Goal: Information Seeking & Learning: Learn about a topic

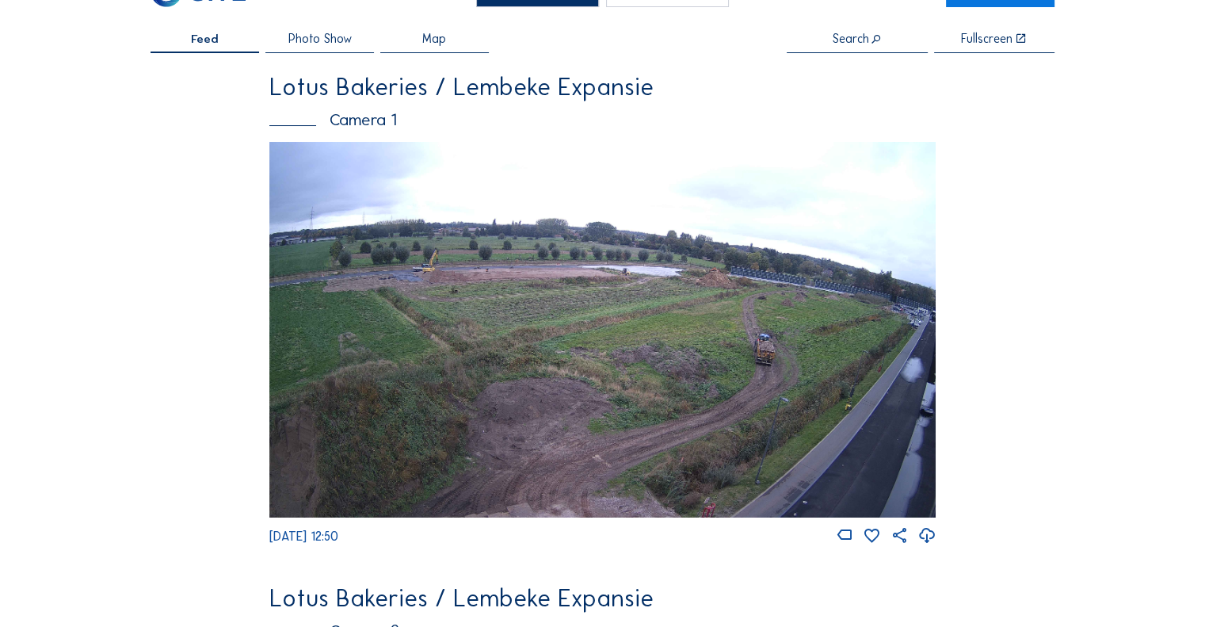
scroll to position [79, 0]
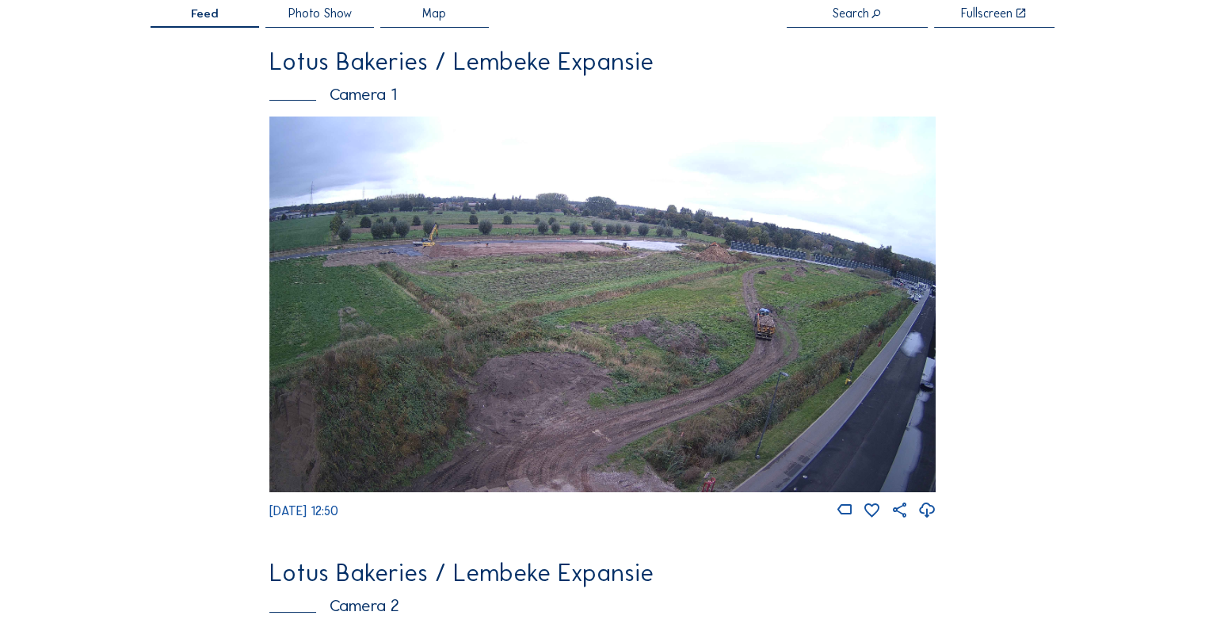
click at [707, 278] on img at bounding box center [602, 303] width 666 height 375
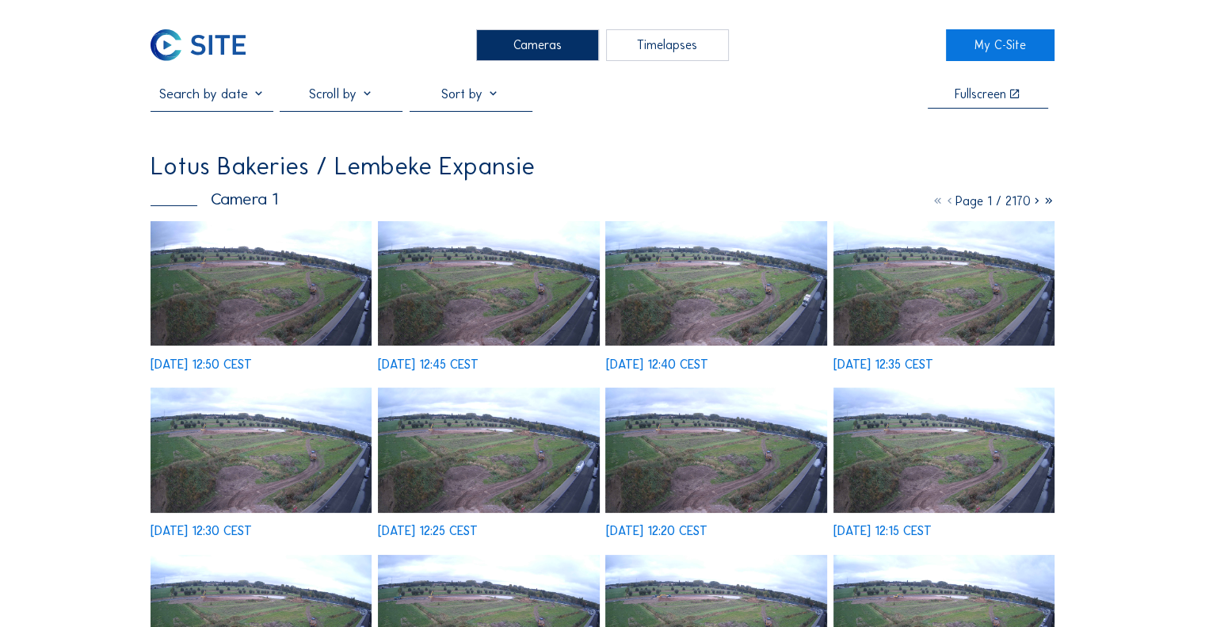
click at [339, 269] on img at bounding box center [261, 283] width 221 height 124
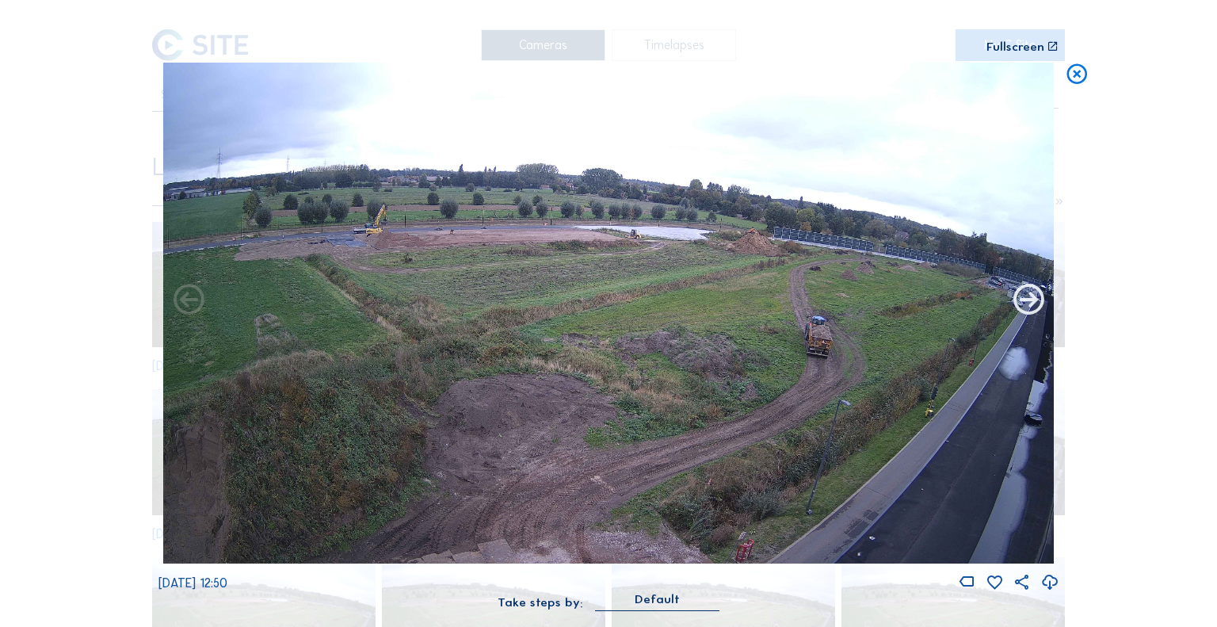
click at [1033, 296] on icon at bounding box center [1028, 300] width 36 height 37
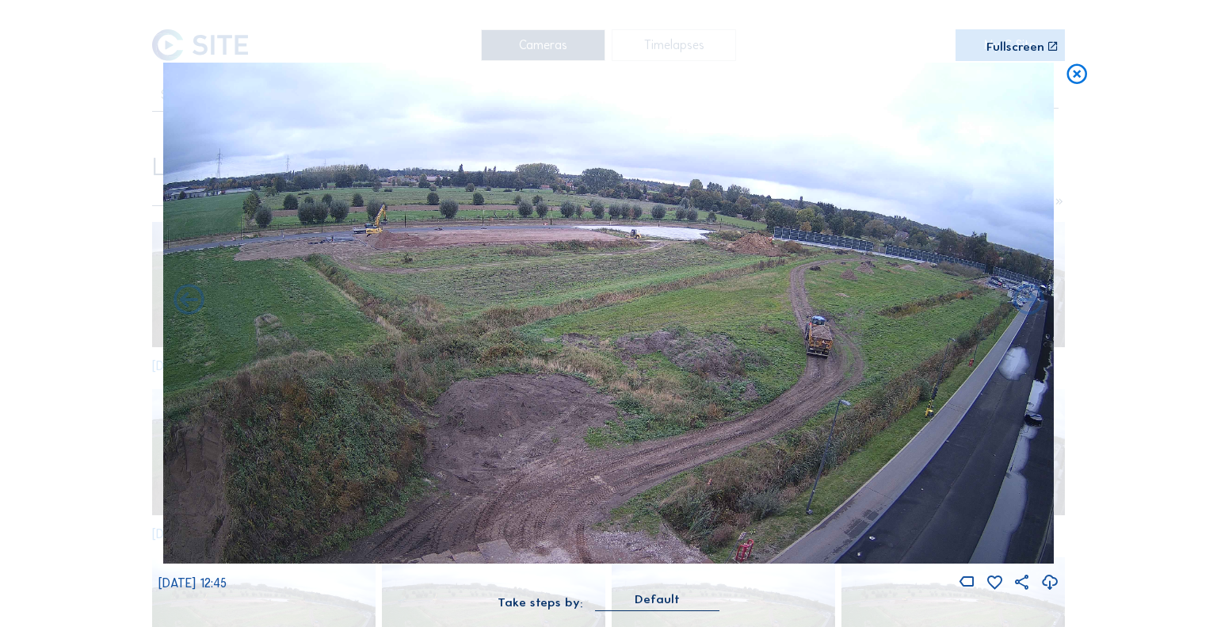
click at [1074, 78] on icon at bounding box center [1077, 75] width 25 height 25
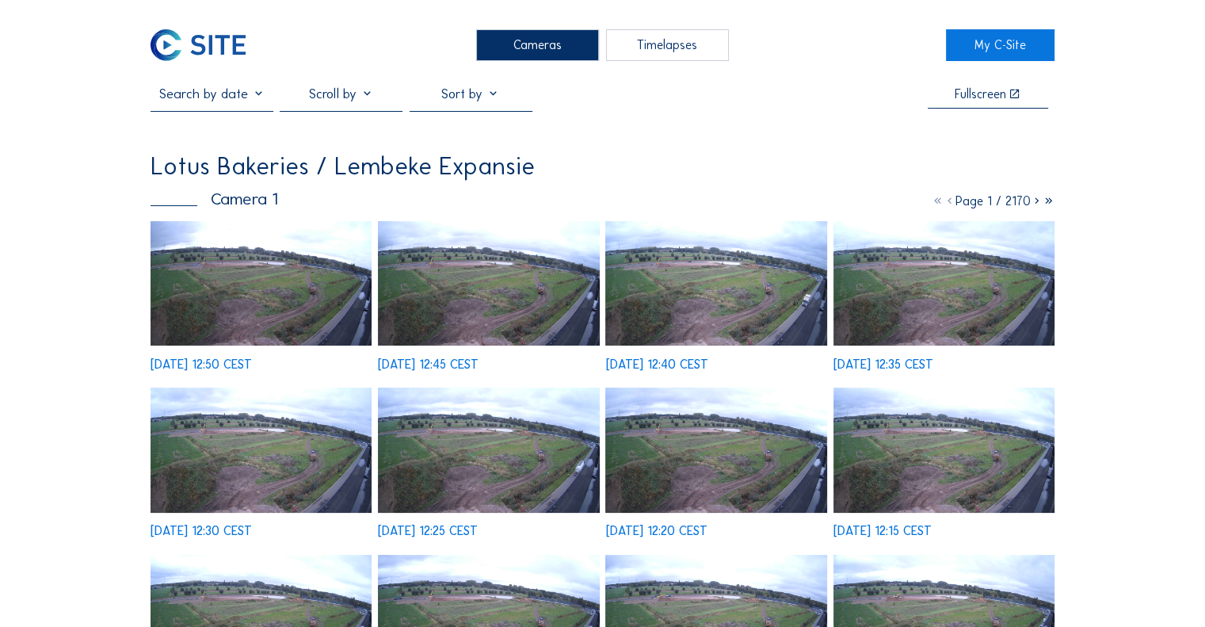
click at [685, 247] on img at bounding box center [715, 283] width 221 height 124
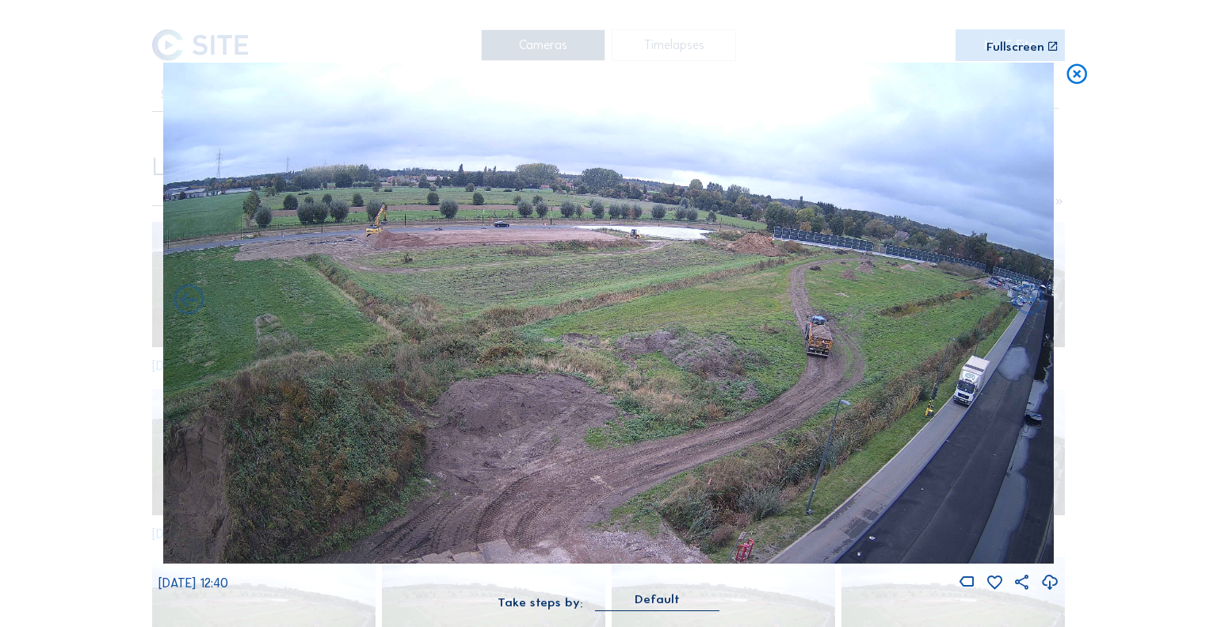
click at [1084, 82] on icon at bounding box center [1077, 75] width 25 height 25
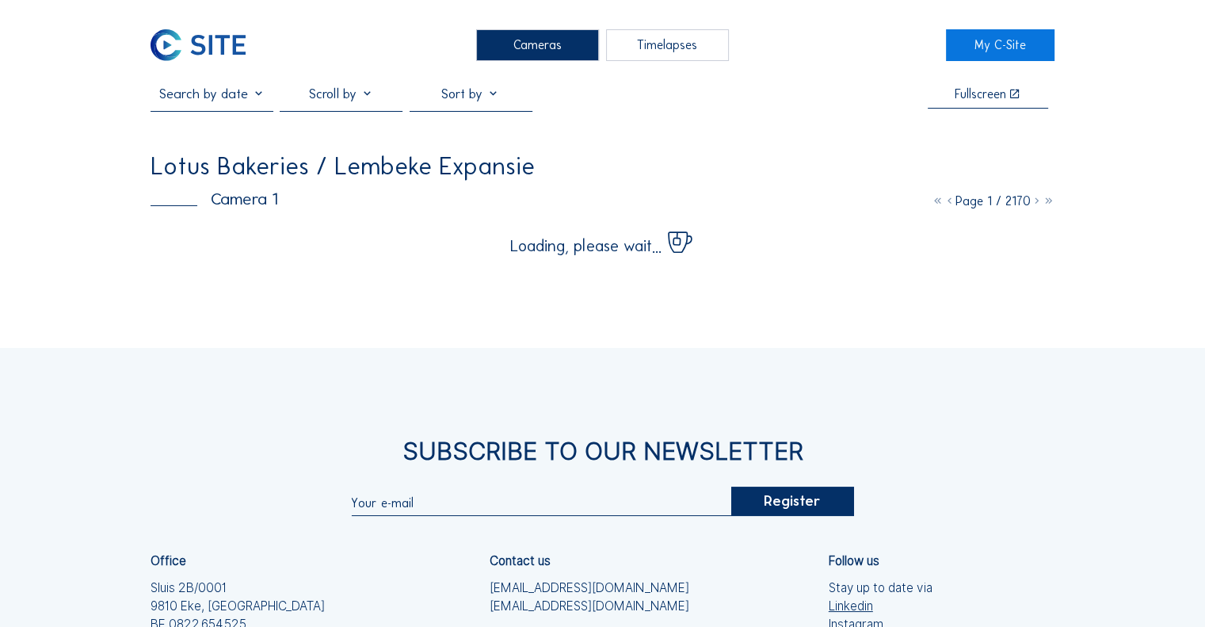
click at [212, 45] on img at bounding box center [198, 45] width 94 height 32
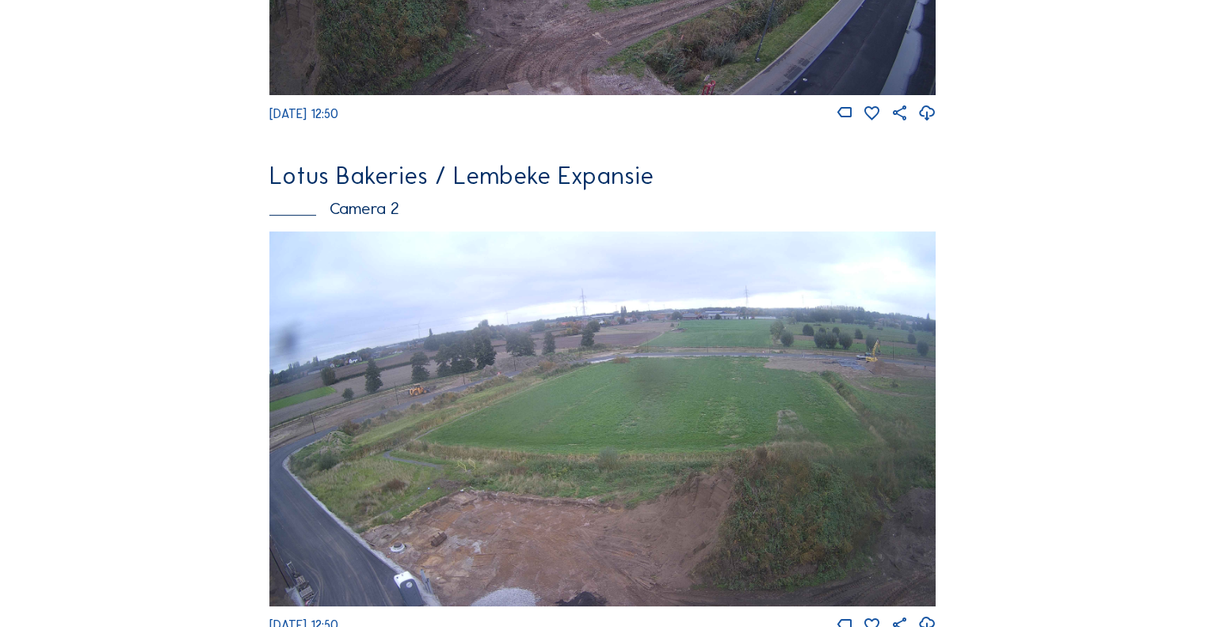
scroll to position [555, 0]
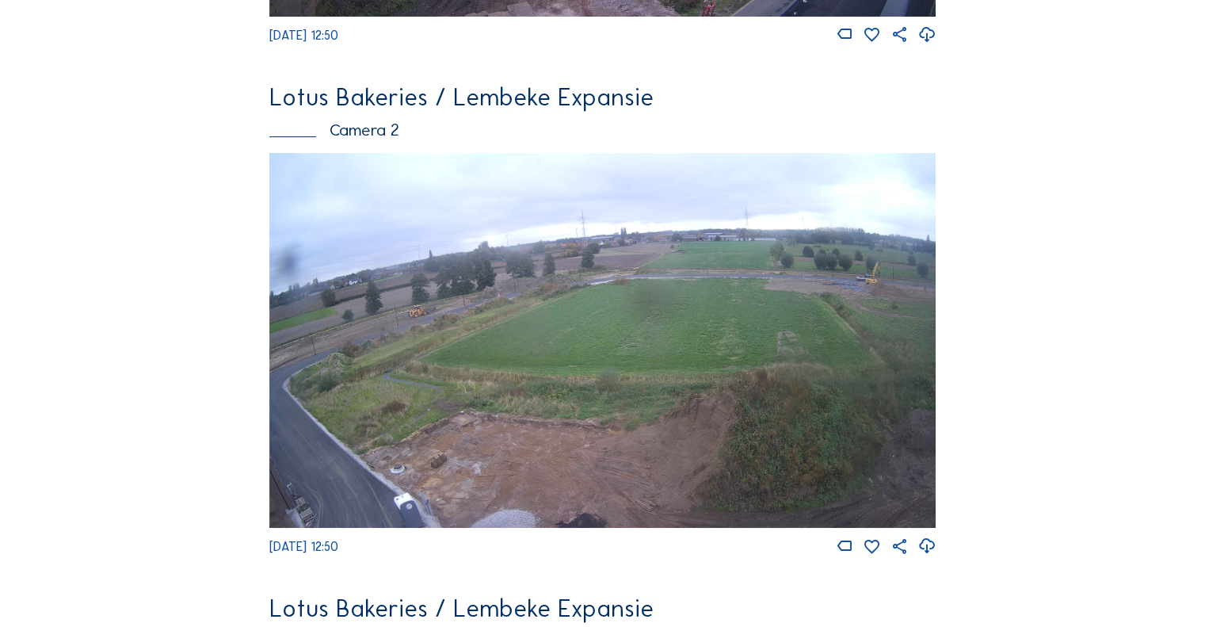
click at [624, 274] on img at bounding box center [602, 340] width 666 height 375
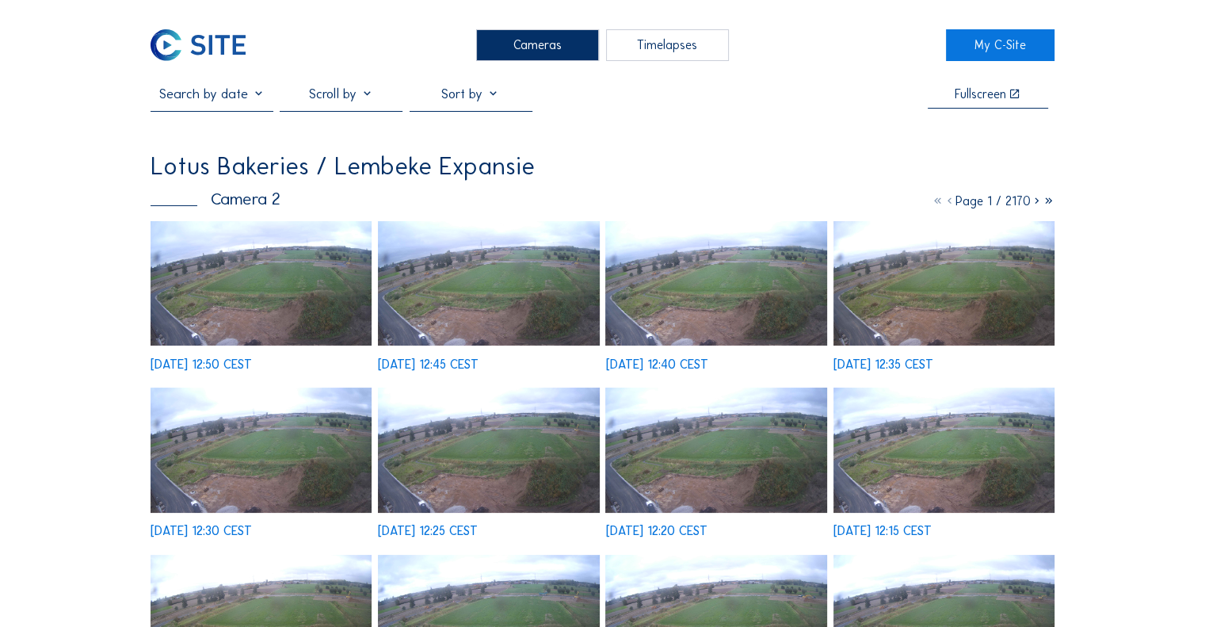
click at [679, 278] on img at bounding box center [715, 283] width 221 height 124
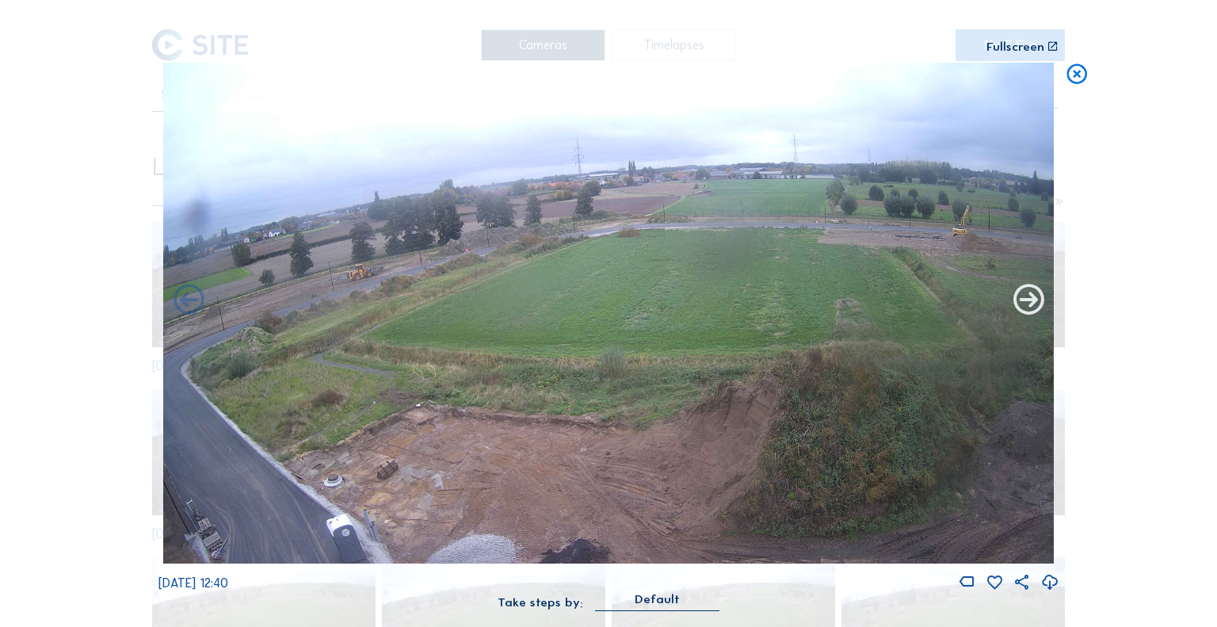
click at [1024, 296] on icon at bounding box center [1028, 300] width 36 height 37
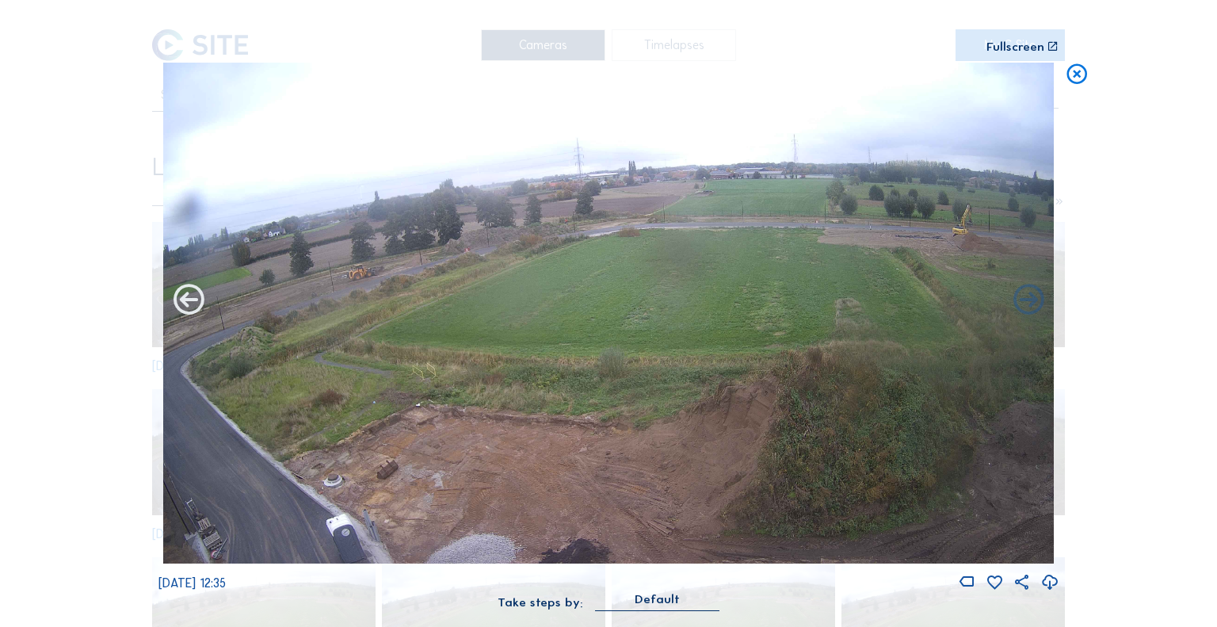
click at [181, 310] on icon at bounding box center [188, 300] width 36 height 37
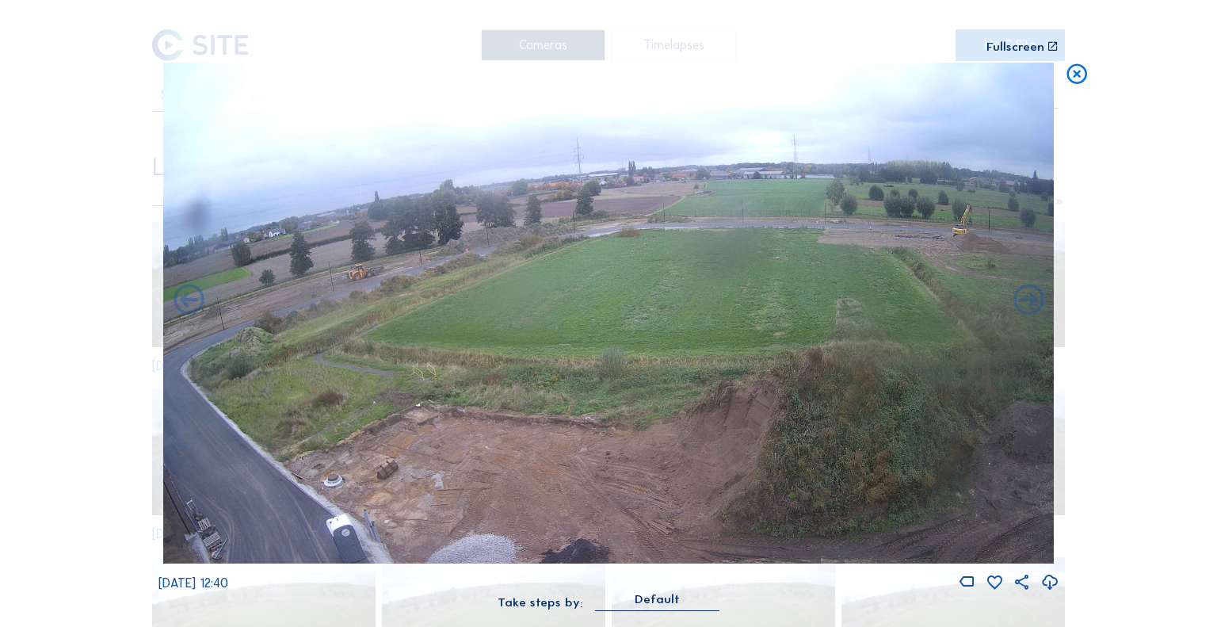
click at [181, 310] on icon at bounding box center [188, 300] width 36 height 37
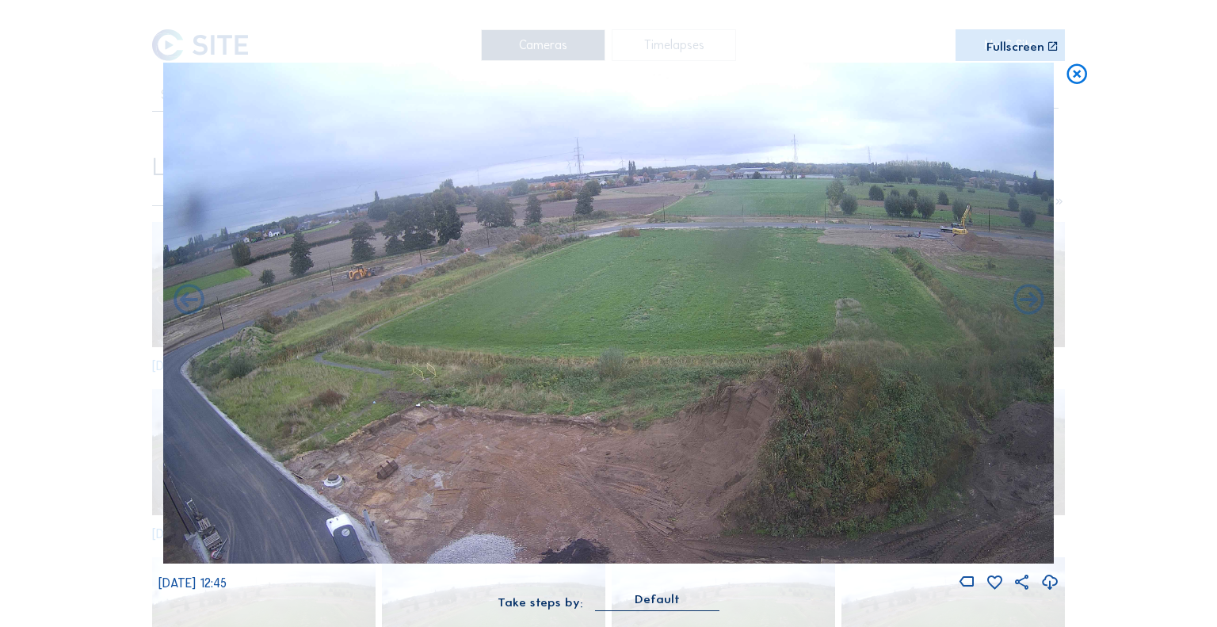
click at [181, 310] on icon at bounding box center [188, 300] width 36 height 37
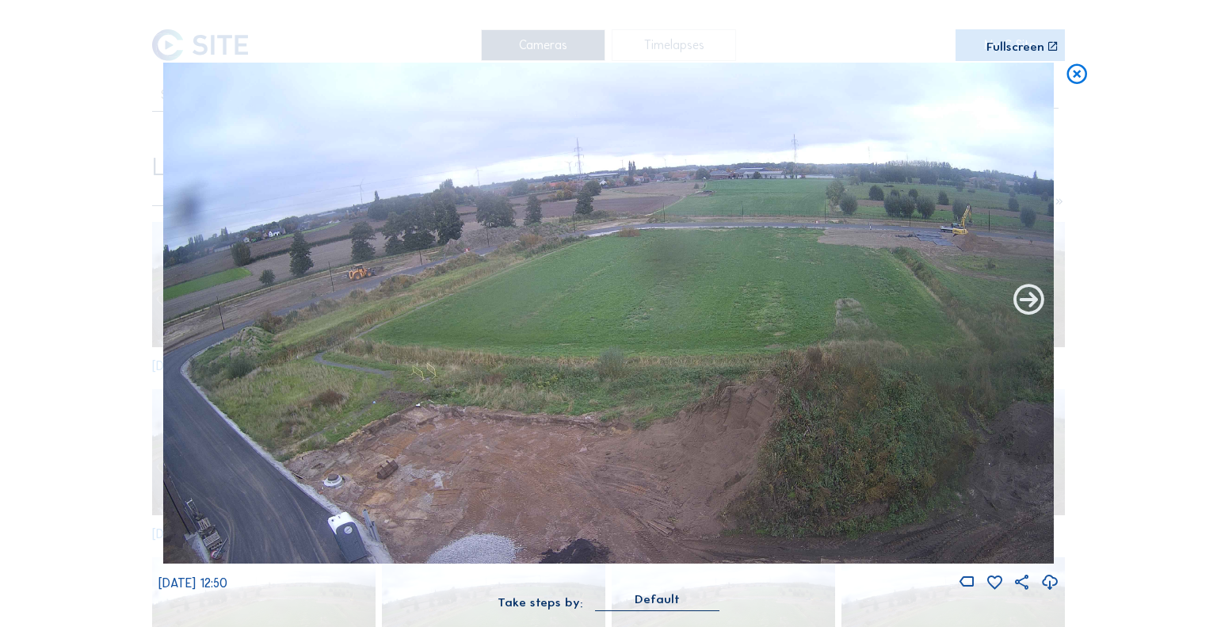
click at [1011, 291] on icon at bounding box center [1028, 300] width 36 height 37
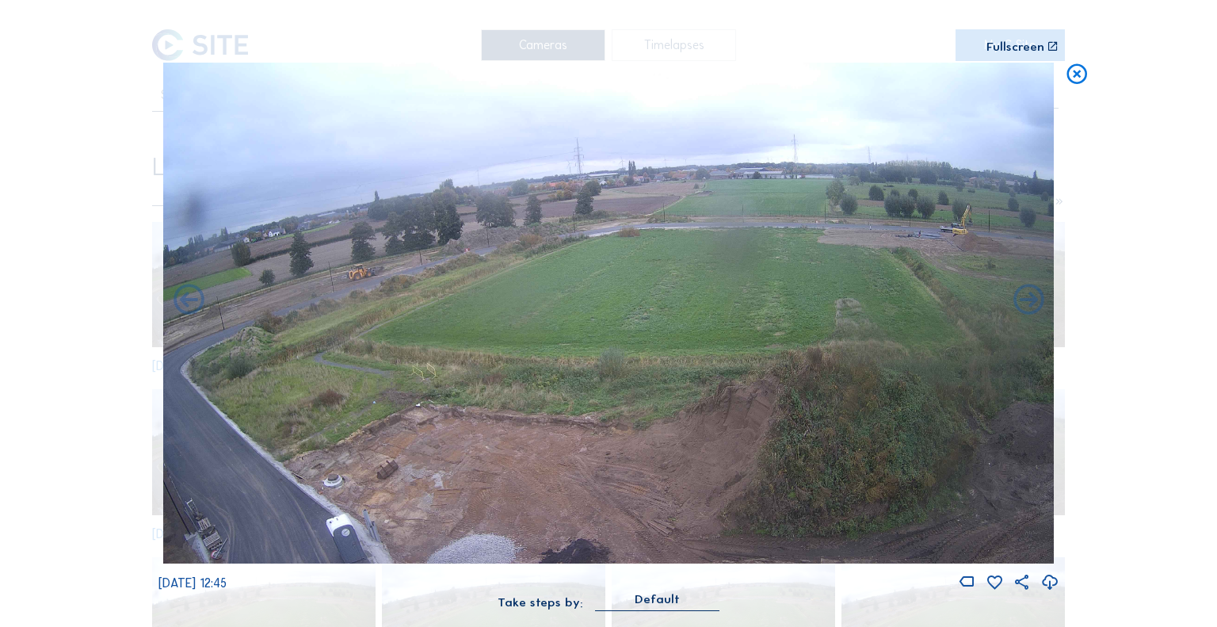
click at [1011, 291] on icon at bounding box center [1028, 300] width 36 height 37
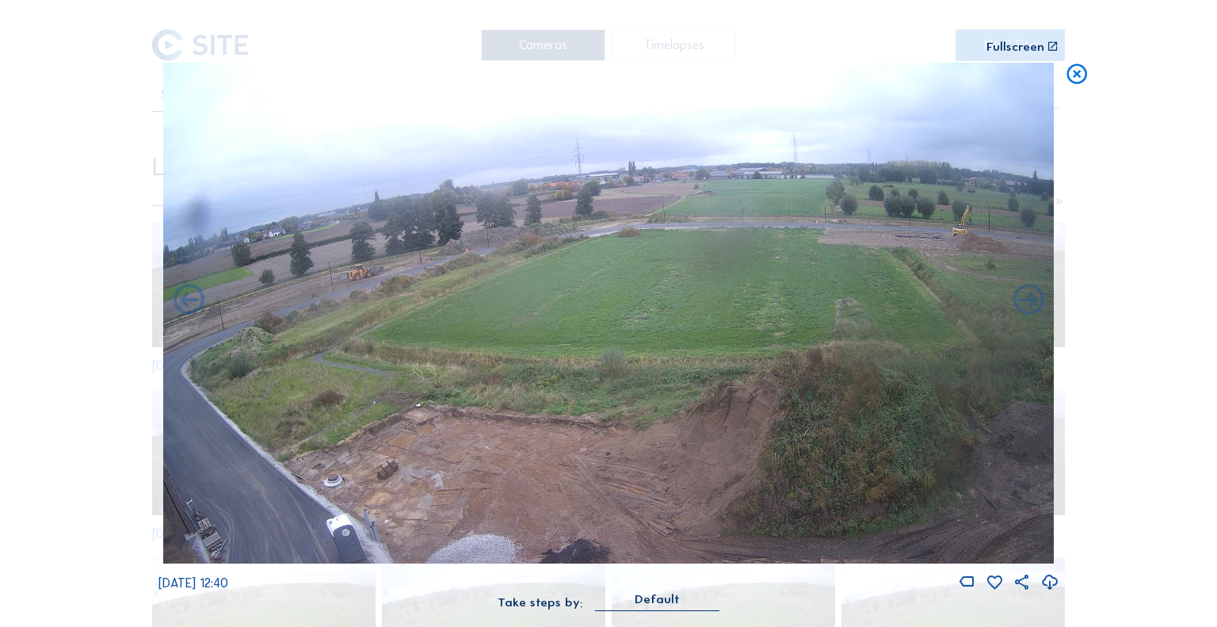
click at [1011, 291] on icon at bounding box center [1028, 300] width 36 height 37
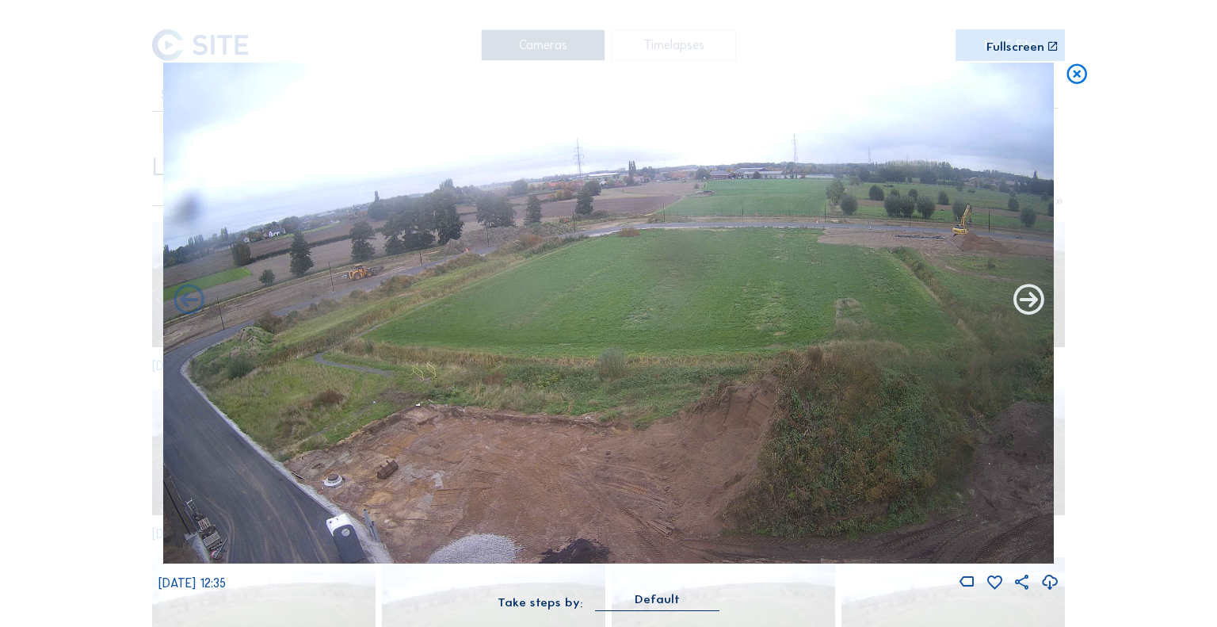
click at [1017, 291] on icon at bounding box center [1028, 300] width 36 height 37
click at [1024, 303] on icon at bounding box center [1028, 300] width 36 height 37
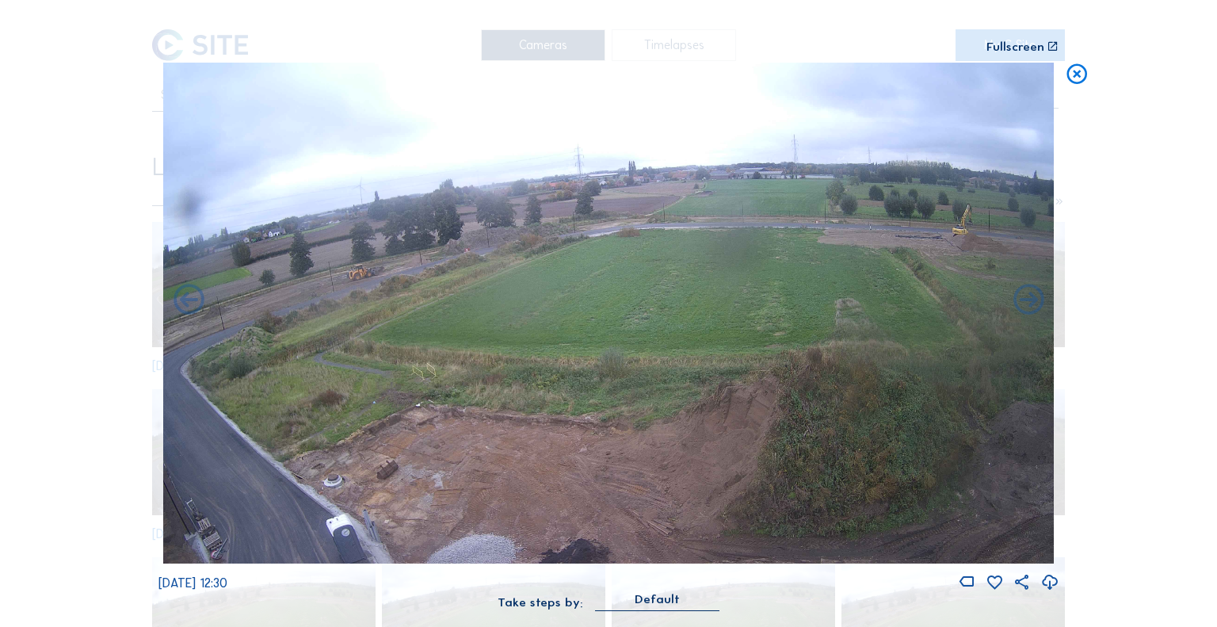
click at [1090, 72] on div "Scroll to travel through time | Press 'Alt' Button + Scroll to Zoom | Click and…" at bounding box center [608, 313] width 1217 height 627
click at [1081, 72] on icon at bounding box center [1077, 75] width 25 height 25
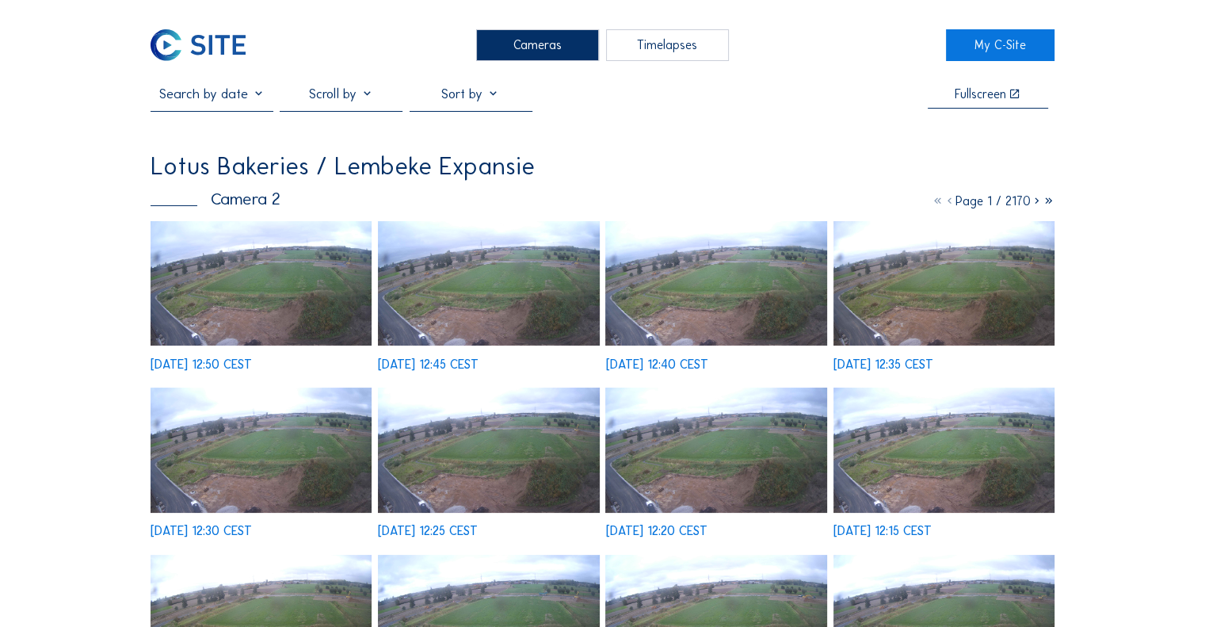
scroll to position [124, 0]
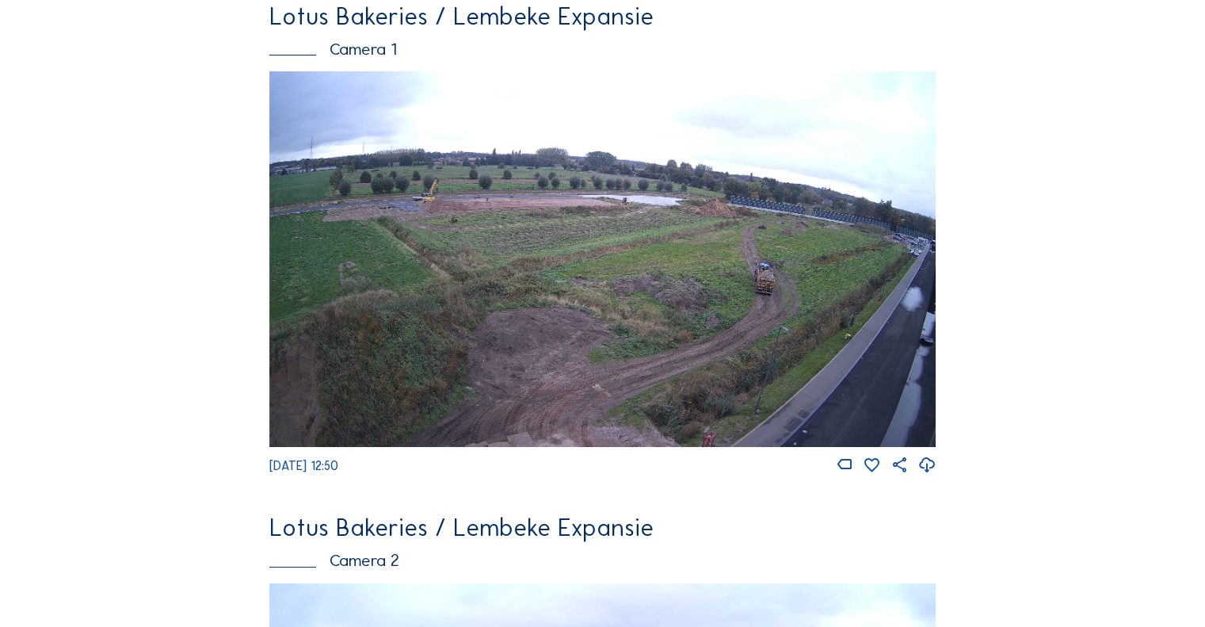
click at [616, 257] on img at bounding box center [602, 258] width 666 height 375
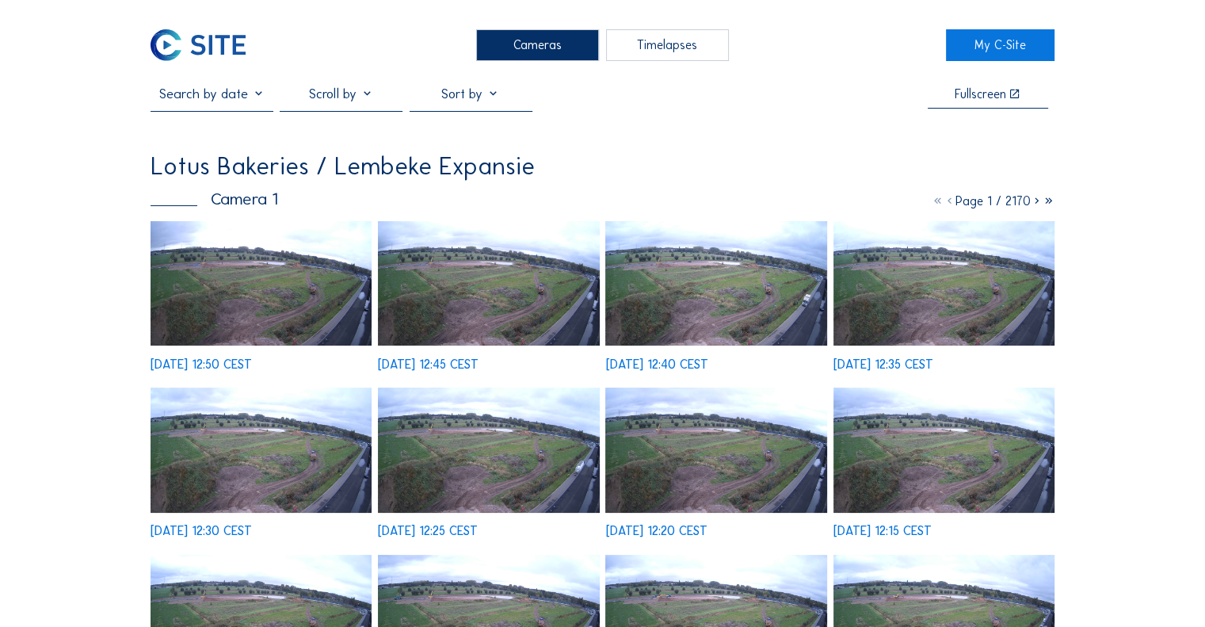
click at [675, 287] on img at bounding box center [715, 283] width 221 height 124
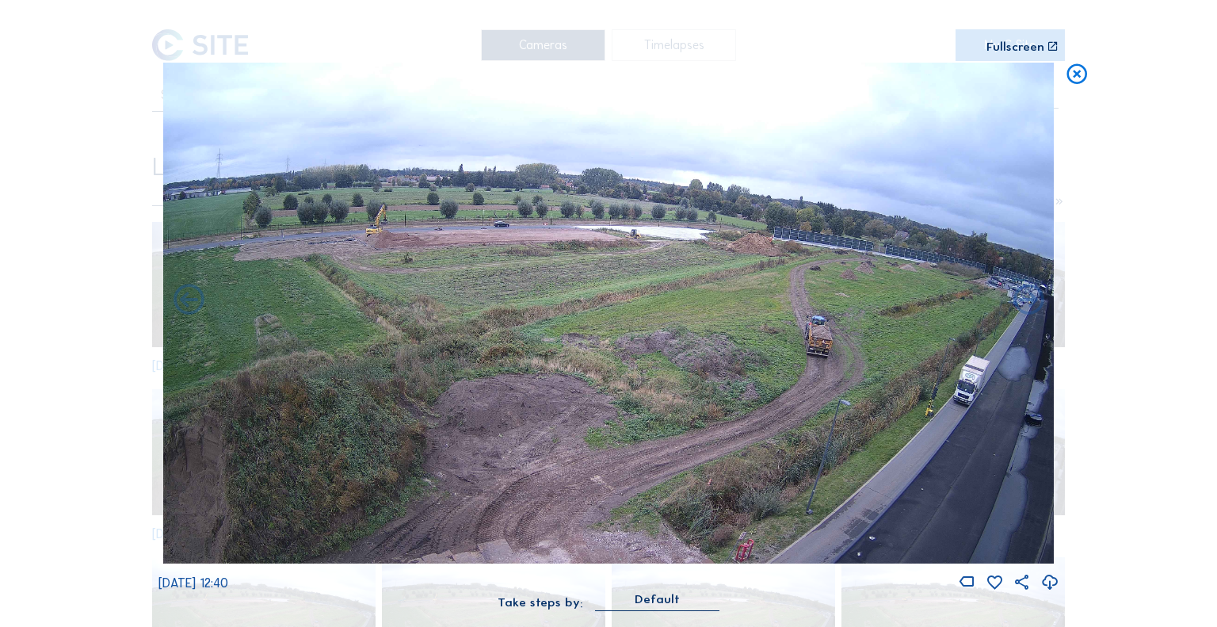
click at [485, 221] on img at bounding box center [608, 314] width 891 height 502
click at [1048, 588] on icon at bounding box center [1049, 582] width 18 height 22
click at [1074, 75] on icon at bounding box center [1077, 75] width 25 height 25
